Goal: Task Accomplishment & Management: Use online tool/utility

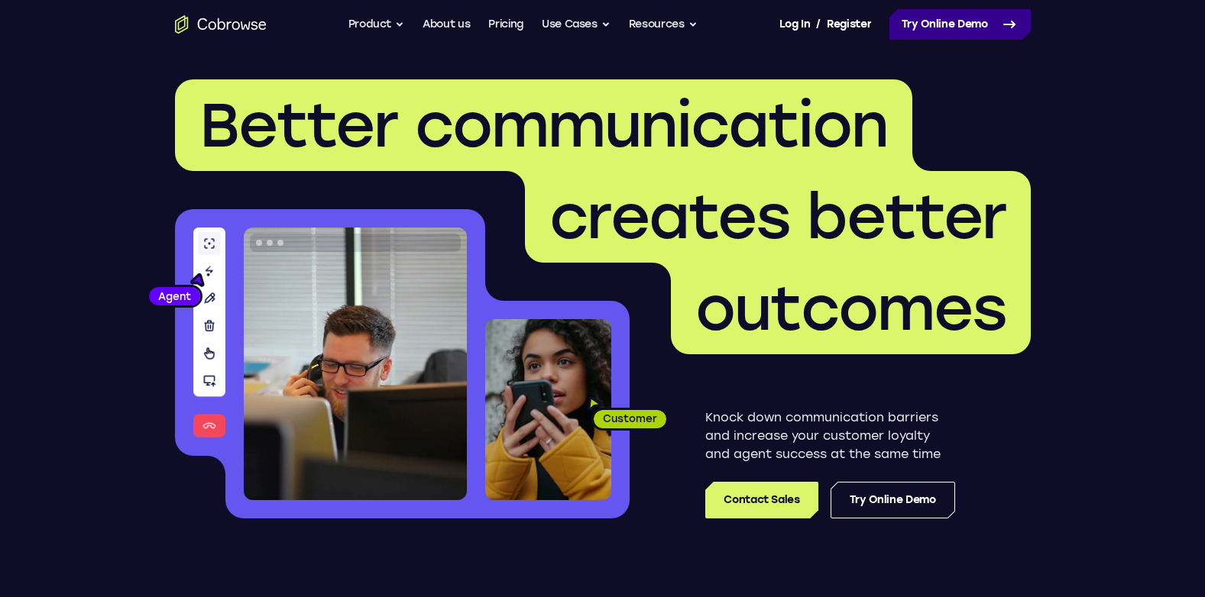
click at [953, 35] on link "Try Online Demo" at bounding box center [959, 24] width 141 height 31
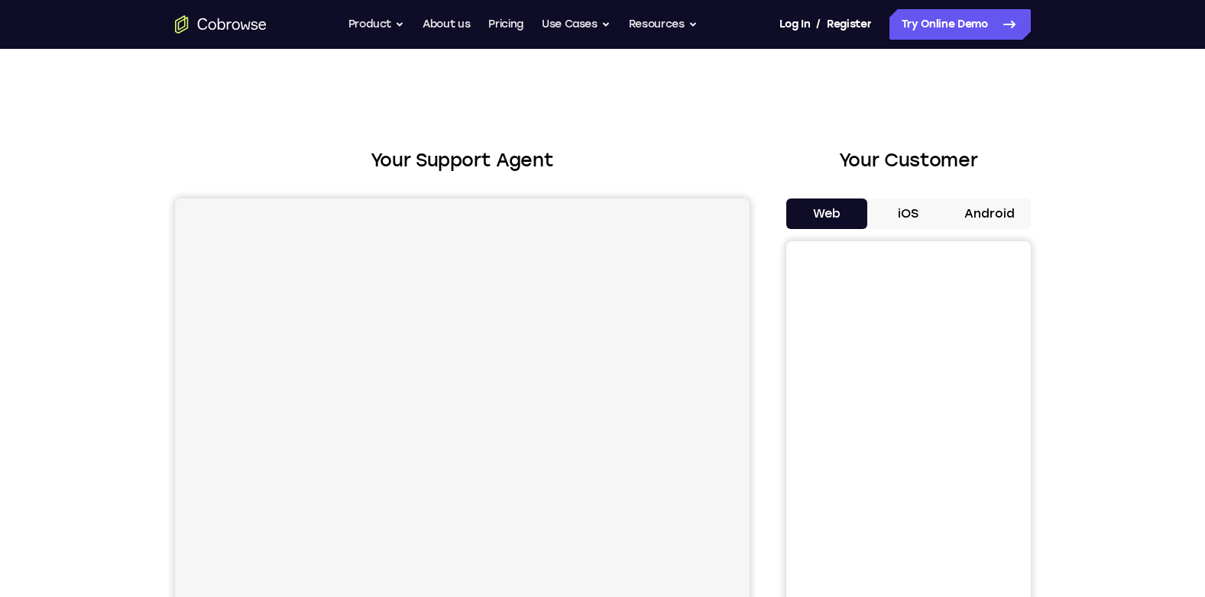
click at [984, 219] on button "Android" at bounding box center [990, 214] width 82 height 31
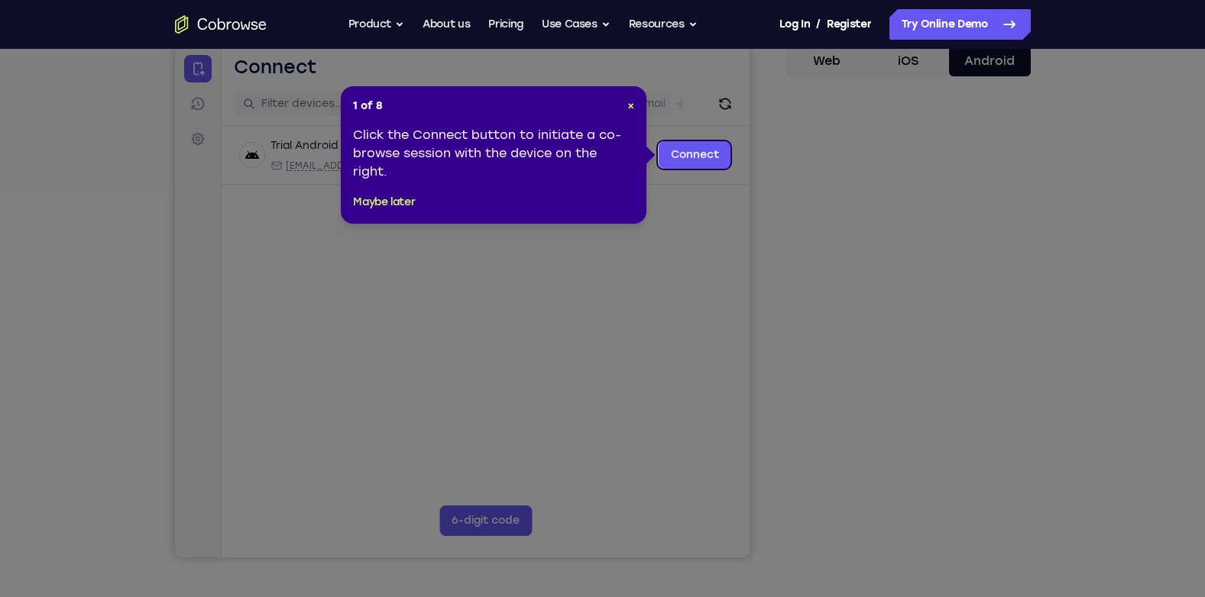
click at [916, 328] on icon at bounding box center [608, 298] width 1216 height 597
click at [638, 107] on div "1 of 8 × Click the Connect button to initiate a co-browse session with the devi…" at bounding box center [494, 155] width 306 height 138
click at [632, 102] on span "×" at bounding box center [630, 105] width 7 height 13
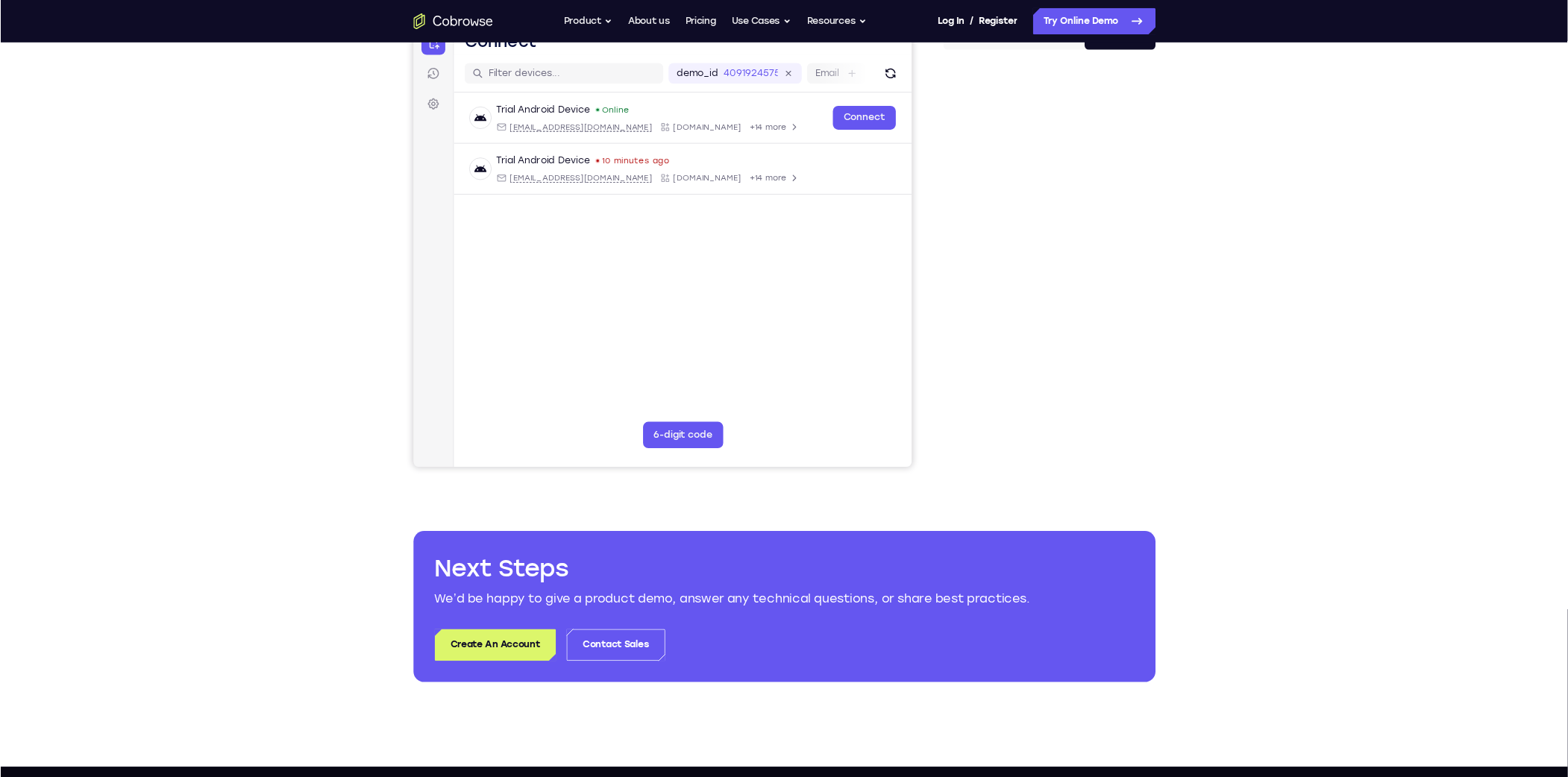
scroll to position [168, 0]
